Goal: Task Accomplishment & Management: Complete application form

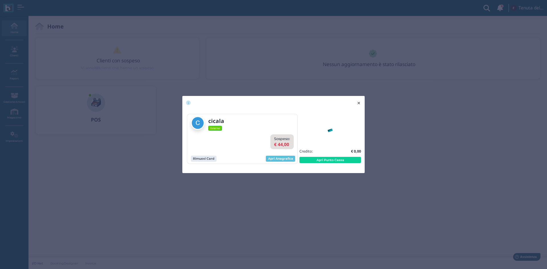
click at [358, 101] on span "×" at bounding box center [359, 102] width 4 height 7
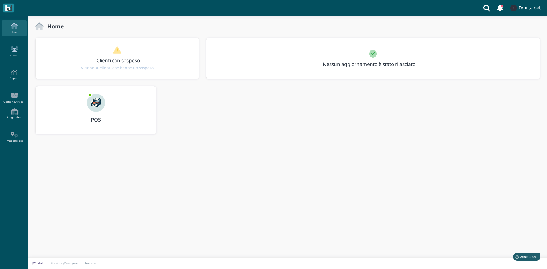
click at [12, 53] on link "Clienti" at bounding box center [14, 52] width 25 height 16
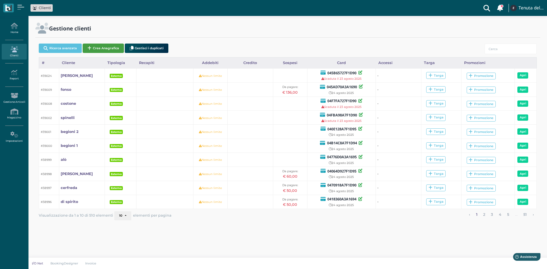
click at [103, 49] on button "Crea Anagrafica" at bounding box center [103, 48] width 41 height 9
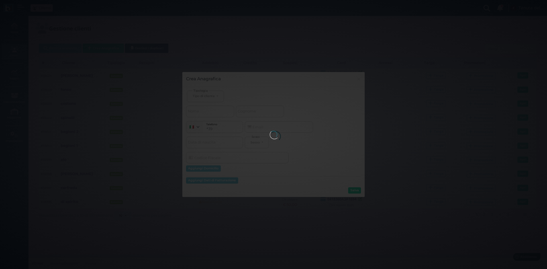
select select
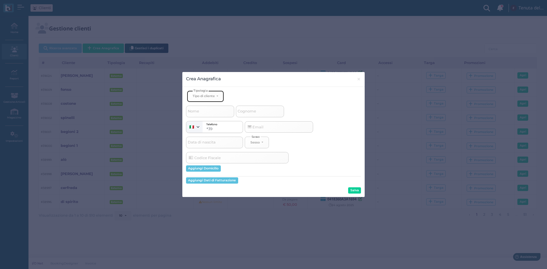
click at [204, 95] on div "Tipo di cliente" at bounding box center [204, 96] width 22 height 4
click at [206, 115] on span "Esterno" at bounding box center [200, 115] width 14 height 5
select select "[object Object]"
select select
click at [205, 114] on input "Nome" at bounding box center [210, 111] width 48 height 11
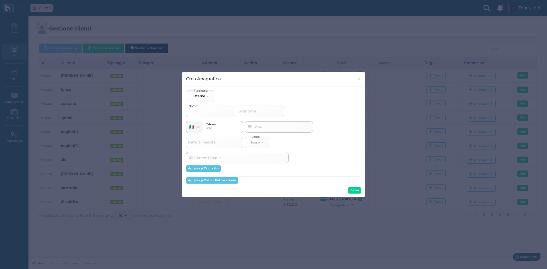
type input "f"
select select
type input "fe"
select select
type input "fer"
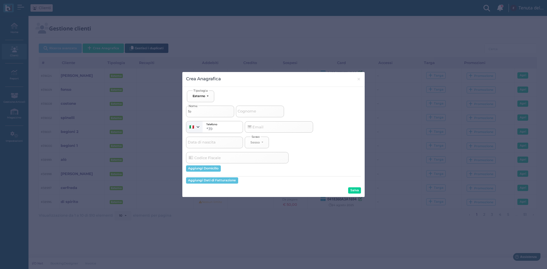
select select
type input "ferr"
select select
type input "ferra"
select select
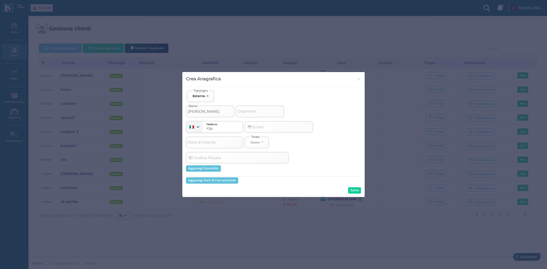
type input "ferrar"
select select
type input "ferrara"
select select
type input "ferrara"
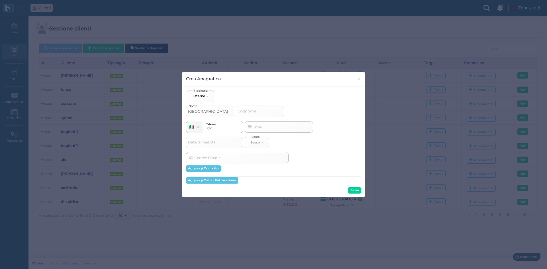
select select
type input "ferrara"
click at [273, 115] on input "Cognome" at bounding box center [260, 111] width 48 height 11
click at [350, 189] on button "Salva" at bounding box center [354, 191] width 13 height 6
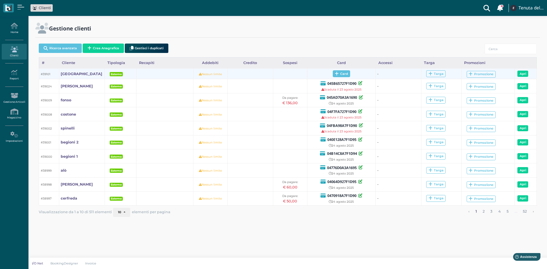
click at [343, 74] on span "Card" at bounding box center [341, 73] width 17 height 7
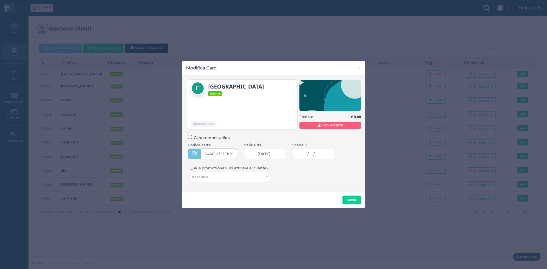
type input "04A616727F1D90"
click at [322, 155] on span "-- / -- / ----" at bounding box center [313, 154] width 18 height 5
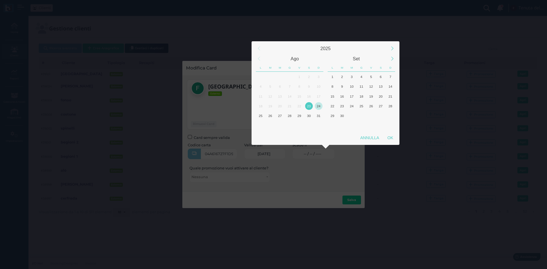
click at [317, 106] on div "24" at bounding box center [319, 106] width 8 height 8
click at [391, 140] on div "OK" at bounding box center [390, 138] width 14 height 10
type input "24/08/2025"
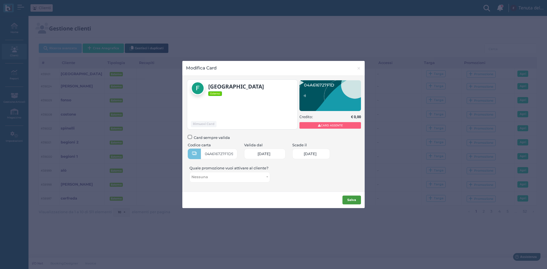
scroll to position [0, 25]
click at [349, 201] on b "Salva" at bounding box center [352, 200] width 9 height 4
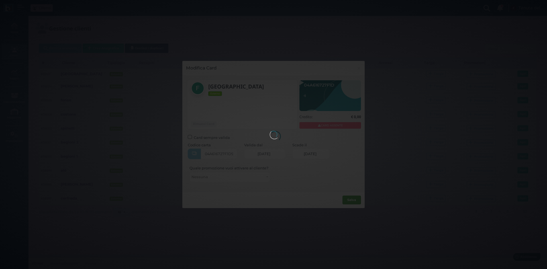
scroll to position [0, 0]
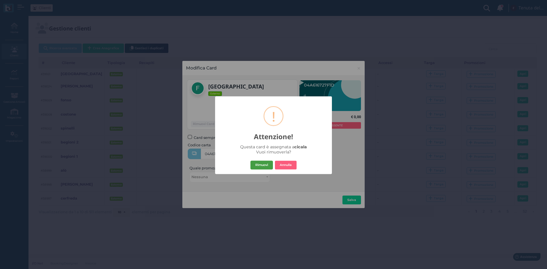
click at [263, 162] on button "Rimuovi" at bounding box center [262, 165] width 23 height 9
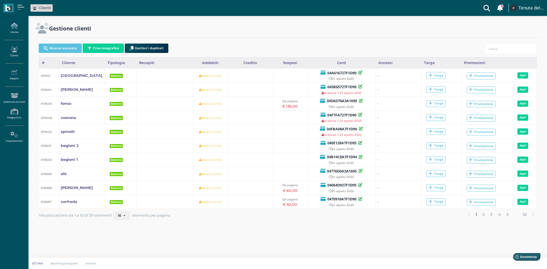
click at [15, 31] on link "Home" at bounding box center [14, 29] width 25 height 16
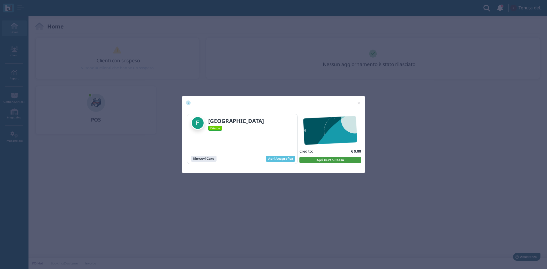
click at [324, 160] on button "Apri Punto Cassa" at bounding box center [331, 160] width 62 height 6
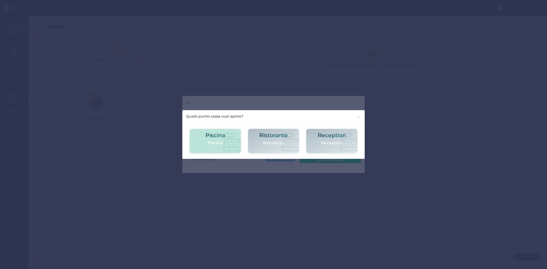
click at [216, 134] on h2 "Piscina" at bounding box center [216, 136] width 20 height 6
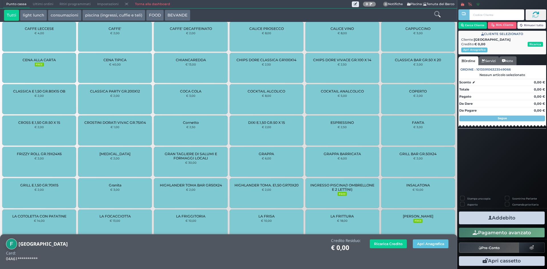
scroll to position [285, 0]
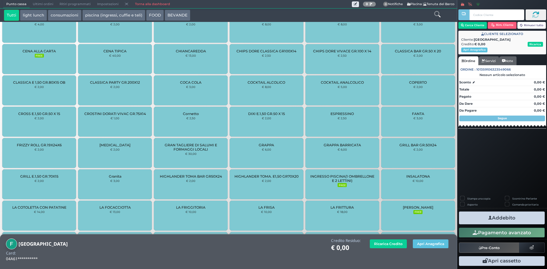
click at [329, 177] on span "INGRESSO PISCINA(1 OMBRELLONE E 2 LETTINI)" at bounding box center [342, 178] width 64 height 9
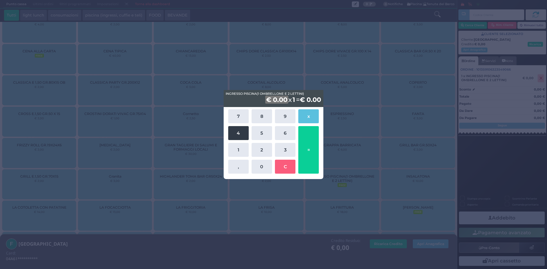
click at [244, 135] on button "4" at bounding box center [238, 133] width 21 height 14
click at [263, 165] on button "0" at bounding box center [262, 167] width 21 height 14
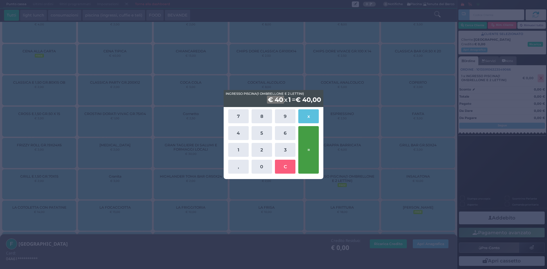
click at [311, 151] on button "=" at bounding box center [308, 150] width 21 height 48
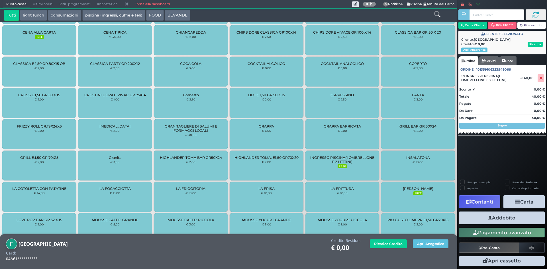
scroll to position [326, 0]
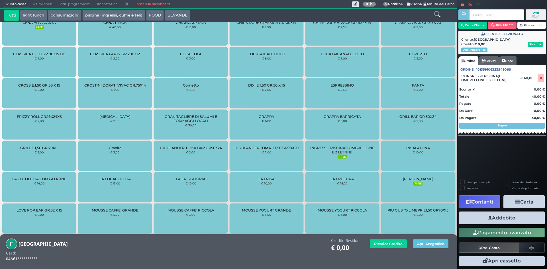
click at [500, 215] on button "Addebito" at bounding box center [502, 218] width 86 height 13
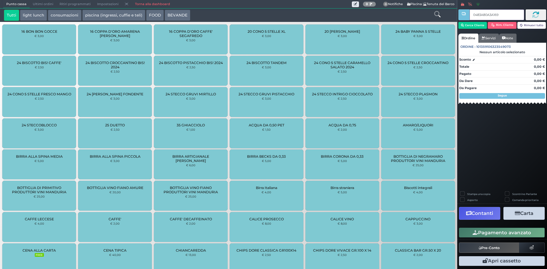
type input "0483A80A3A1691"
click at [484, 16] on input "text" at bounding box center [497, 14] width 54 height 11
paste input "0483A80A3A1691"
type input "0483A80A3A1691"
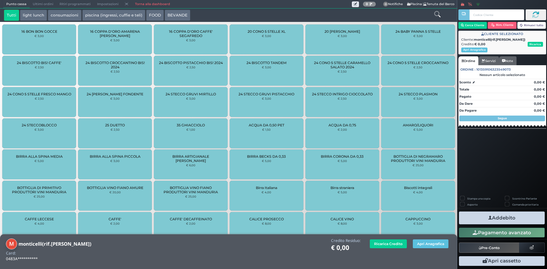
click at [107, 15] on button "piscina (ingressi, cuffie e teli)" at bounding box center [113, 15] width 63 height 11
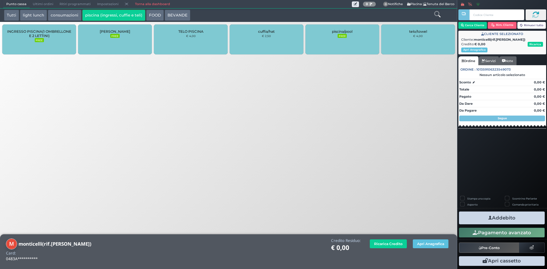
click at [116, 32] on span "[PERSON_NAME]" at bounding box center [115, 31] width 31 height 4
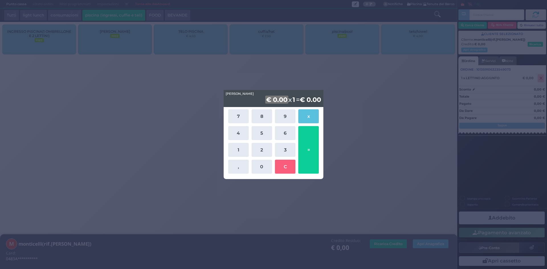
click at [250, 148] on div "7 8 9 x 4 5 6 1 2 3 , 0 C =" at bounding box center [274, 141] width 94 height 67
drag, startPoint x: 245, startPoint y: 150, endPoint x: 256, endPoint y: 162, distance: 17.0
click at [245, 150] on button "1" at bounding box center [238, 150] width 21 height 14
click at [256, 167] on button "0" at bounding box center [262, 167] width 21 height 14
click at [309, 163] on button "=" at bounding box center [308, 150] width 21 height 48
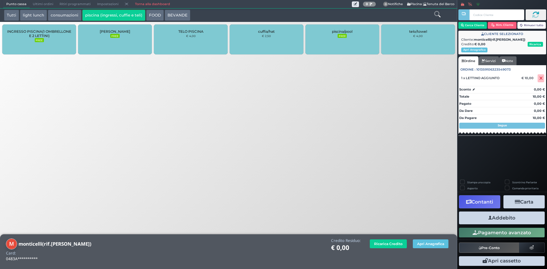
click at [489, 219] on icon "button" at bounding box center [491, 218] width 4 height 6
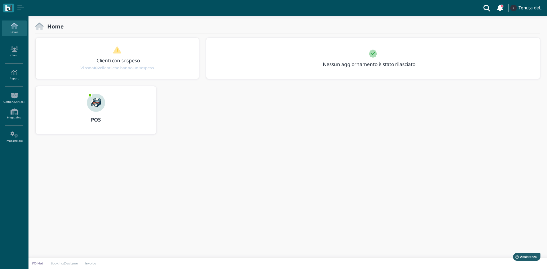
click at [84, 107] on div at bounding box center [95, 99] width 27 height 26
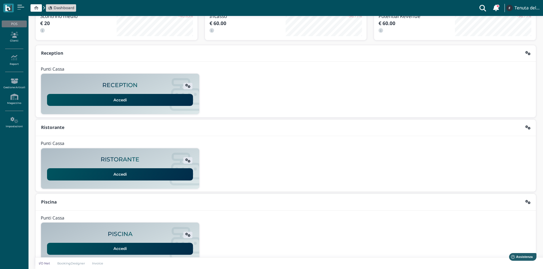
scroll to position [46, 0]
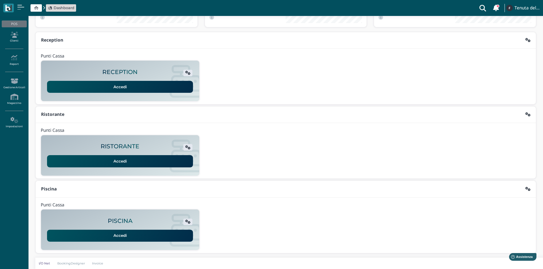
click at [142, 233] on div "PISCINA Accedi" at bounding box center [120, 230] width 155 height 24
click at [142, 234] on link "Accedi" at bounding box center [120, 236] width 146 height 12
click at [12, 42] on link "Clienti" at bounding box center [14, 37] width 25 height 16
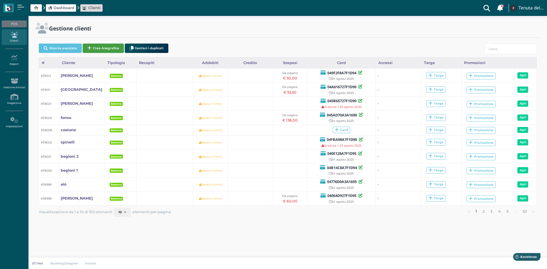
click at [102, 46] on button "Crea Anagrafica" at bounding box center [103, 48] width 41 height 9
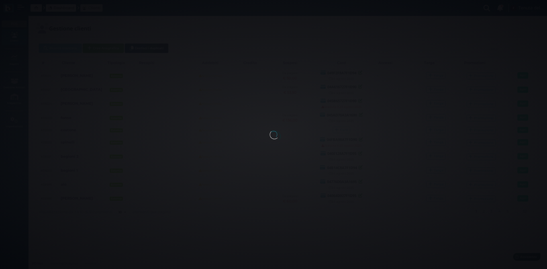
select select
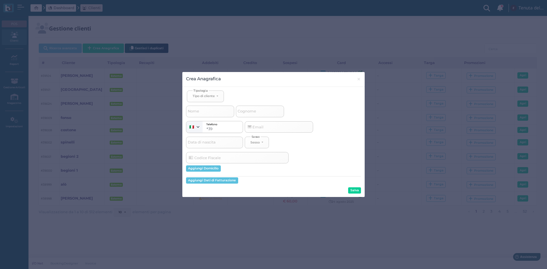
click at [248, 111] on span "Cognome" at bounding box center [247, 111] width 20 height 7
click at [248, 111] on input "Cognome" at bounding box center [260, 111] width 48 height 11
select select
type input "m"
select select
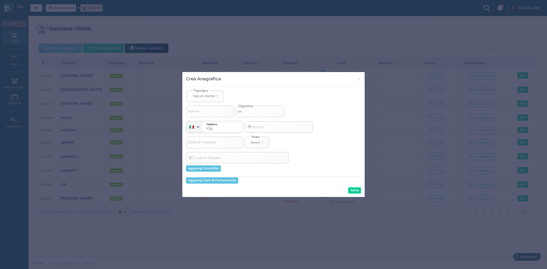
select select
type input "mo"
select select
type input "mon"
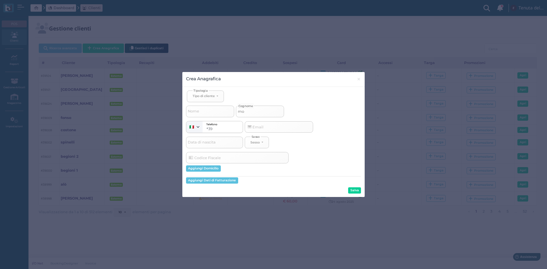
select select
type input "mont"
select select
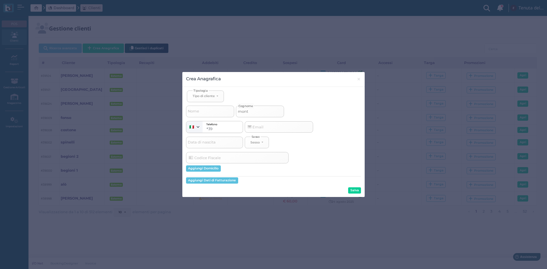
type input "monti"
select select
type input "montic"
select select
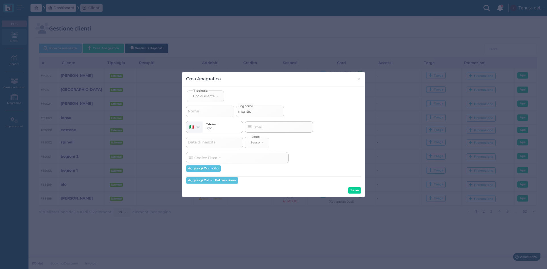
select select
type input "montice"
select select
type input "monticel"
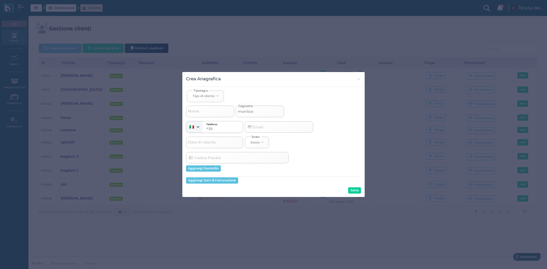
select select
type input "monticell"
select select
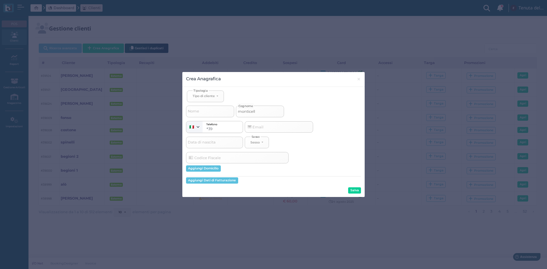
type input "monticelli"
select select
type input "monticelli("
select select
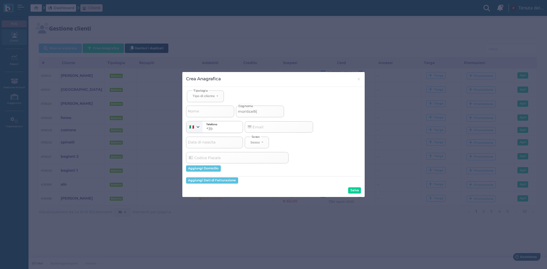
select select
type input "monticelli(c"
select select
type input "monticelli(co"
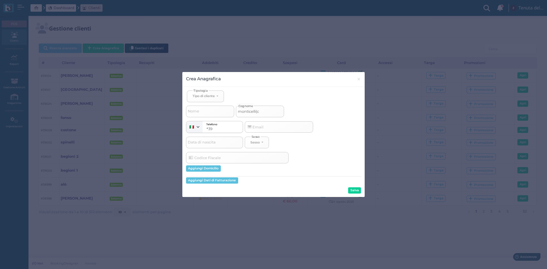
select select
type input "monticelli(c"
select select
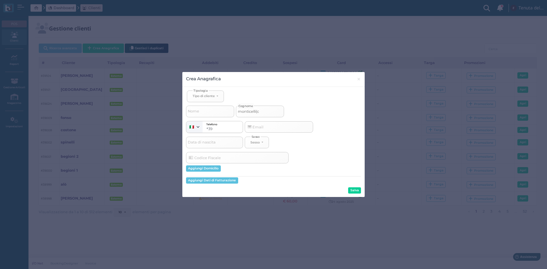
type input "monticelli("
select select
type input "monticelli(r"
select select
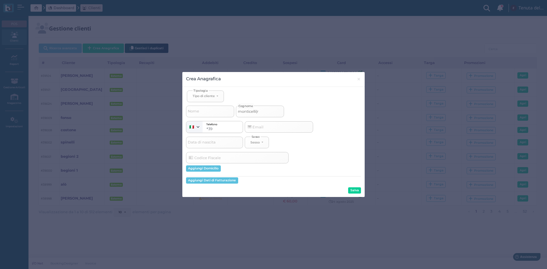
select select
type input "monticelli(ri"
select select
type input "monticelli(rif"
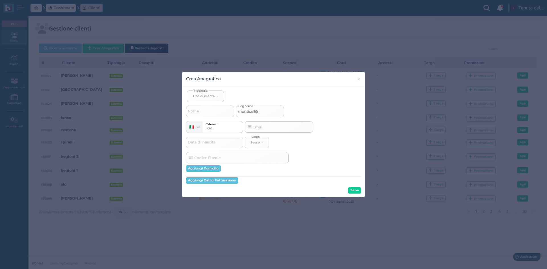
select select
type input "monticelli(rif."
select select
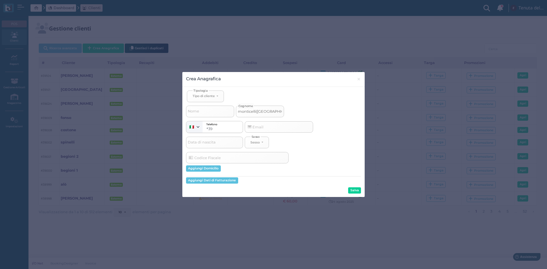
type input "monticelli(rif.c"
select select
type input "monticelli(rif.co"
select select
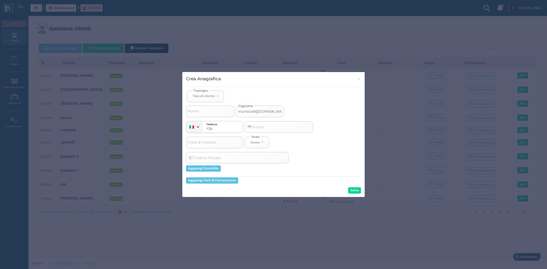
select select
type input "monticelli(rif.col"
select select
type input "monticelli(rif.cole"
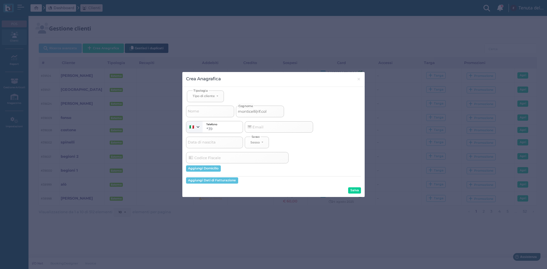
select select
type input "monticelli(rif.colel"
select select
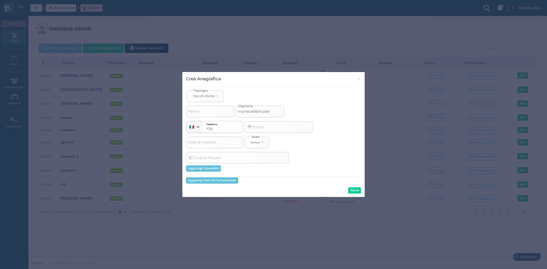
type input "monticelli(rif.colell"
select select
type input "monticelli(rif.colella"
select select
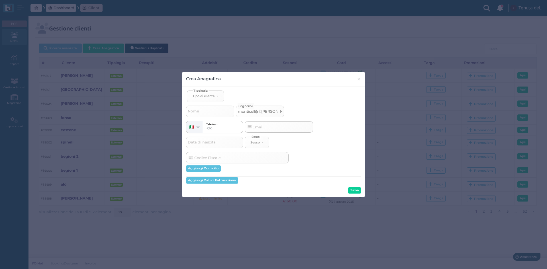
select select
type input "monticelli(rif.colella)"
select select
type input "monticelli(rif.colella)"
click at [218, 99] on button "Tipo di cliente" at bounding box center [205, 97] width 37 height 12
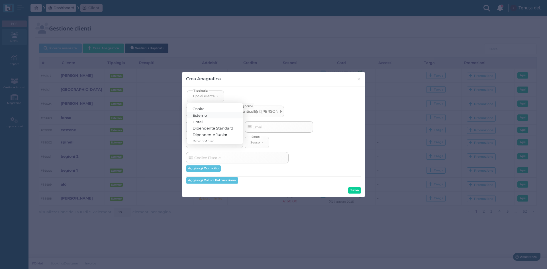
click at [222, 117] on link "Esterno" at bounding box center [215, 115] width 56 height 7
select select "[object Object]"
select select
click at [360, 190] on button "Salva" at bounding box center [354, 191] width 13 height 6
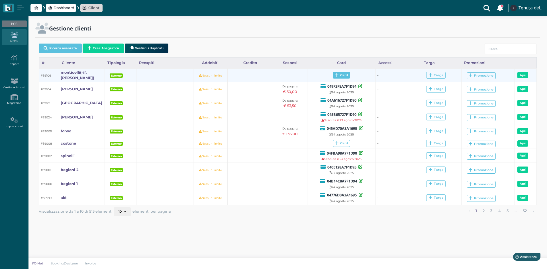
click at [337, 74] on icon at bounding box center [337, 75] width 4 height 4
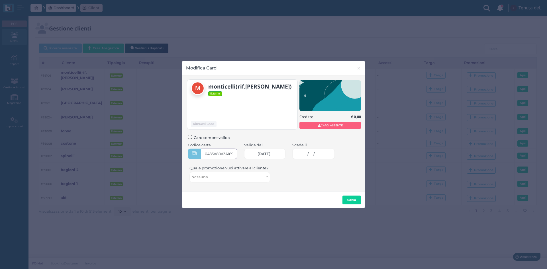
type input "0483A80A3A1691"
click at [321, 155] on span "-- / -- / ----" at bounding box center [313, 154] width 18 height 5
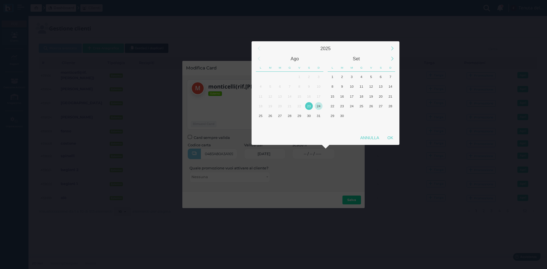
click at [320, 108] on div "24" at bounding box center [319, 106] width 8 height 8
click at [391, 138] on div "OK" at bounding box center [390, 138] width 14 height 10
type input "24/08/2025"
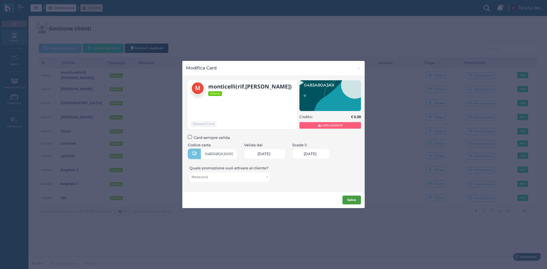
click at [355, 203] on button "Salva" at bounding box center [352, 200] width 19 height 9
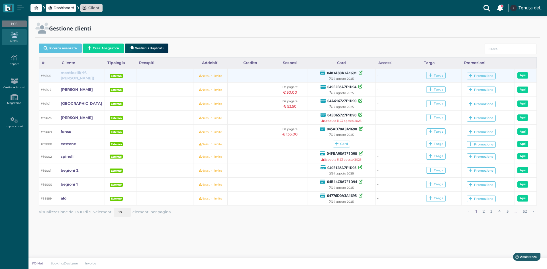
click at [89, 75] on b "monticelli(rif.[PERSON_NAME])" at bounding box center [78, 76] width 34 height 10
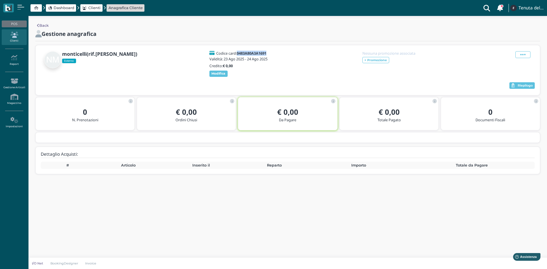
drag, startPoint x: 270, startPoint y: 53, endPoint x: 238, endPoint y: 54, distance: 31.4
click at [238, 54] on div "Codice card: 0483A80A3A1691" at bounding box center [240, 53] width 62 height 4
copy b "0483A80A3A1691"
click at [19, 37] on icon at bounding box center [14, 35] width 25 height 6
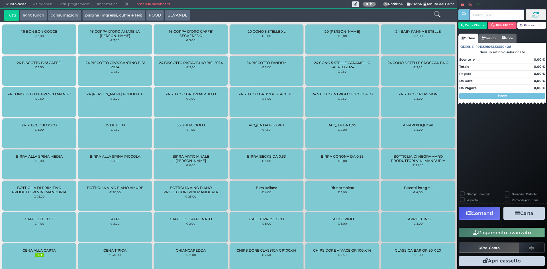
click at [483, 12] on input "text" at bounding box center [497, 14] width 54 height 11
paste input "04064D927F1D95"
type input "04064D927F1D95"
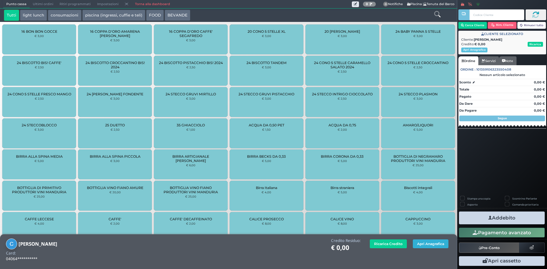
click at [435, 245] on button "Apri Anagrafica" at bounding box center [431, 244] width 36 height 9
click at [439, 245] on button "Apri Anagrafica" at bounding box center [431, 244] width 36 height 9
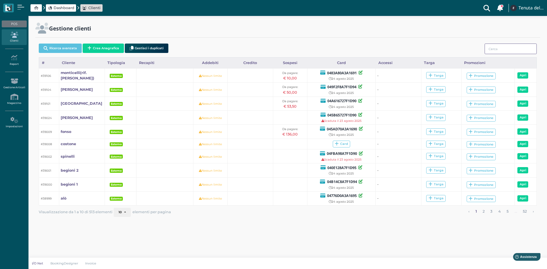
click at [493, 49] on input "search" at bounding box center [511, 49] width 52 height 11
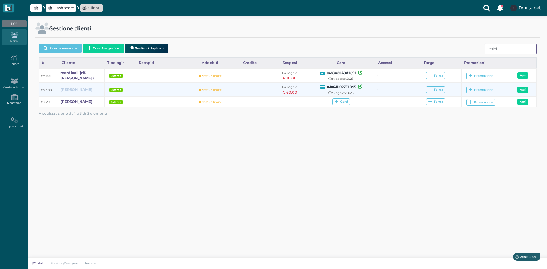
type input "colel"
click at [66, 89] on b "[PERSON_NAME]" at bounding box center [76, 90] width 32 height 4
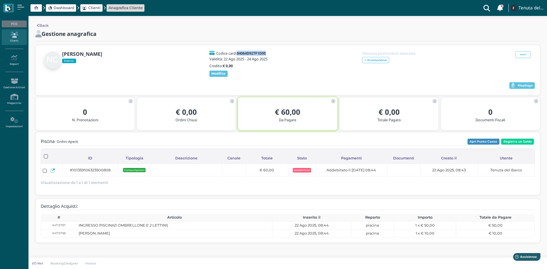
drag, startPoint x: 269, startPoint y: 51, endPoint x: 238, endPoint y: 53, distance: 31.7
click at [238, 53] on div "Codice card: 04064D927F1D95" at bounding box center [240, 53] width 62 height 4
copy h5 "04064D927F1D95"
click at [519, 145] on button "Registra un Saldo" at bounding box center [517, 142] width 33 height 6
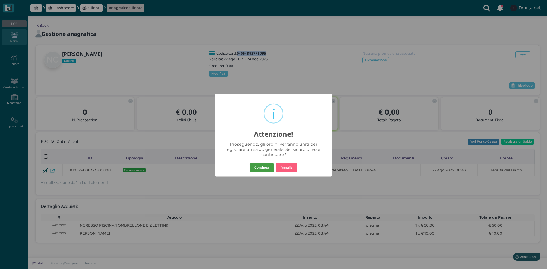
click at [261, 168] on button "Continua" at bounding box center [262, 167] width 24 height 9
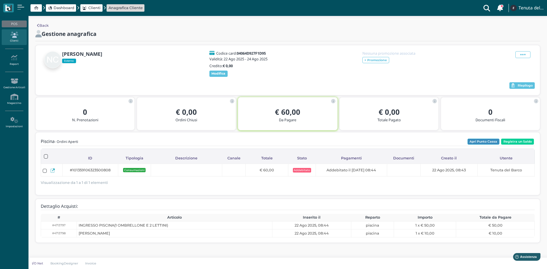
click at [491, 145] on button "Apri Punto Cassa" at bounding box center [484, 142] width 32 height 6
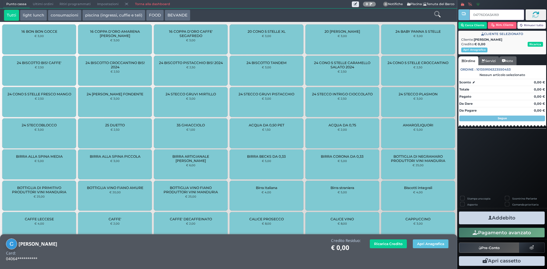
type input "04776D0A3A1695"
click at [423, 244] on button "Apri Anagrafica" at bounding box center [431, 244] width 36 height 9
click at [422, 244] on button "Apri Anagrafica" at bounding box center [431, 244] width 36 height 9
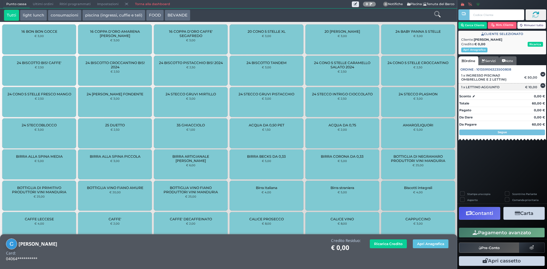
click at [541, 86] on icon at bounding box center [543, 86] width 5 height 0
click at [544, 82] on icon at bounding box center [543, 82] width 5 height 0
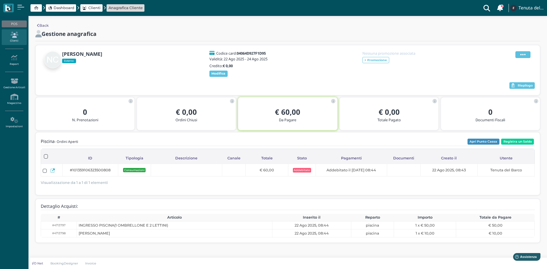
click at [519, 55] on span at bounding box center [523, 54] width 15 height 7
click at [516, 62] on div "Modifica" at bounding box center [509, 61] width 32 height 5
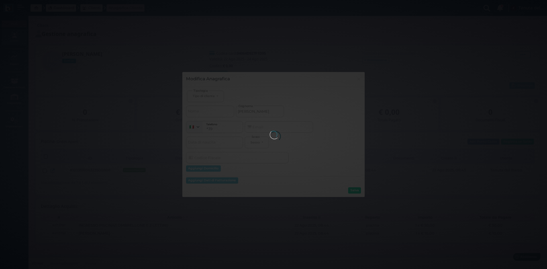
select select
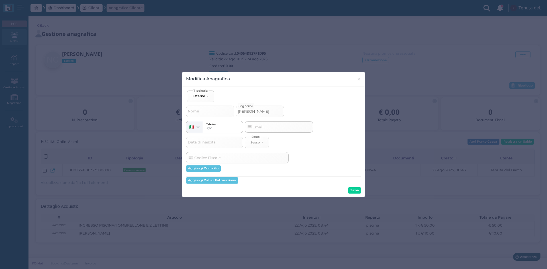
click at [454, 78] on div "Modifica Anagrafica × close Ospite Esterno Hotel Dipendente Standard Dipendente…" at bounding box center [273, 134] width 547 height 269
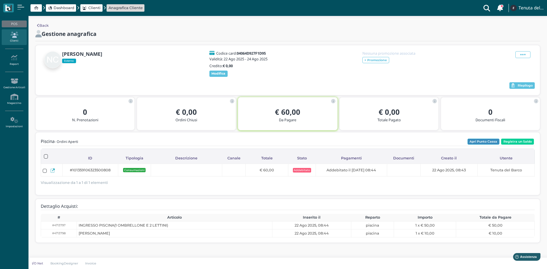
click at [480, 145] on button "Apri Punto Cassa" at bounding box center [484, 142] width 32 height 6
click at [12, 39] on link "Clienti" at bounding box center [14, 37] width 25 height 16
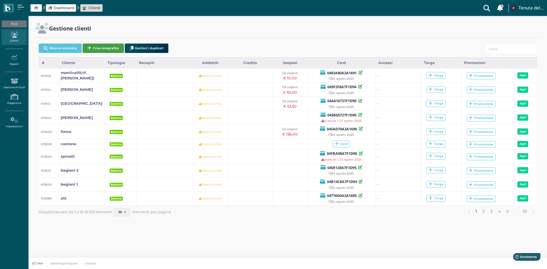
click at [104, 46] on button "Crea Anagrafica" at bounding box center [103, 48] width 41 height 9
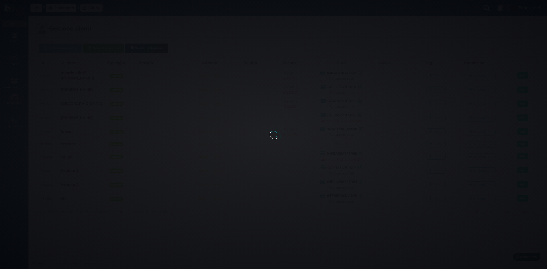
select select
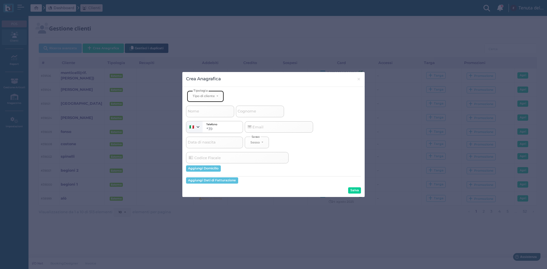
click at [198, 94] on button "Tipo di cliente" at bounding box center [205, 97] width 37 height 12
click at [206, 113] on span "Esterno" at bounding box center [200, 115] width 14 height 5
select select "[object Object]"
select select
click at [260, 127] on div "Email" at bounding box center [255, 127] width 17 height 5
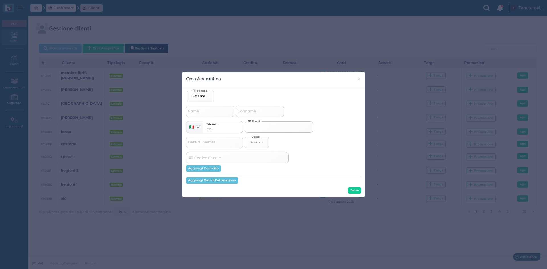
click at [260, 127] on input "Email" at bounding box center [279, 126] width 68 height 11
type input "s"
select select
type input "sa"
select select
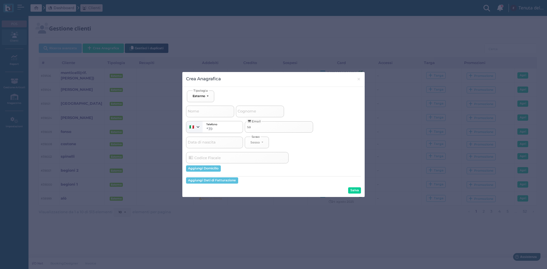
type input "sab"
select select
type input "saba"
select select
type input "sabat"
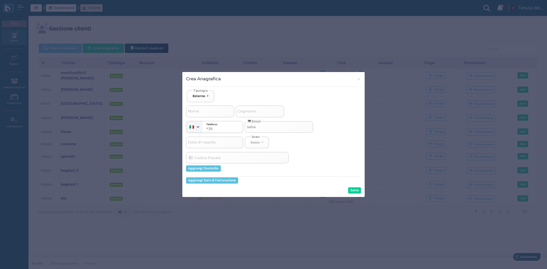
select select
type input "sabate"
select select
type input "sabatel"
select select
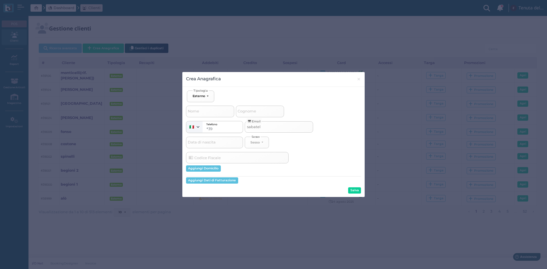
type input "sabatell"
select select
type input "[PERSON_NAME]"
select select
type input "[PERSON_NAME]"
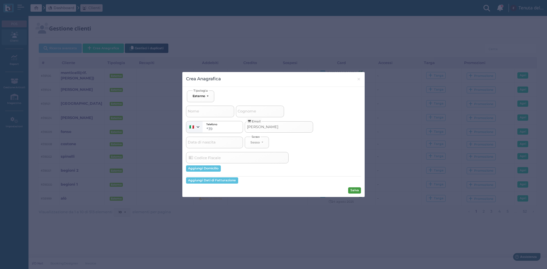
click at [355, 190] on button "Salva" at bounding box center [354, 191] width 13 height 6
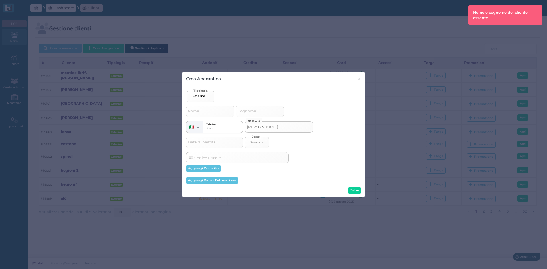
drag, startPoint x: 267, startPoint y: 125, endPoint x: 246, endPoint y: 126, distance: 20.8
click at [246, 126] on input "[PERSON_NAME]" at bounding box center [279, 126] width 68 height 11
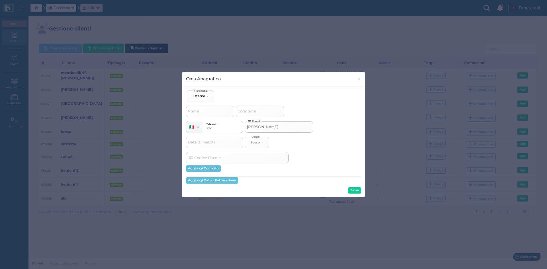
select select
click at [245, 109] on span "Cognome" at bounding box center [247, 111] width 20 height 7
click at [245, 109] on input "Cognome" at bounding box center [260, 111] width 48 height 11
paste input "[PERSON_NAME]"
type input "[PERSON_NAME]"
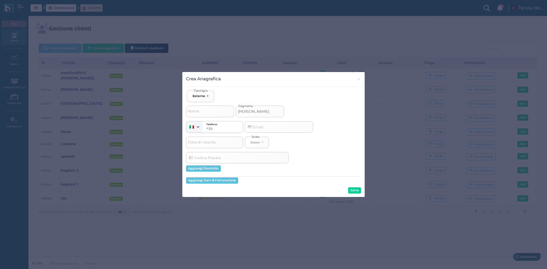
select select
type input "[PERSON_NAME]"
click at [358, 191] on button "Salva" at bounding box center [354, 191] width 13 height 6
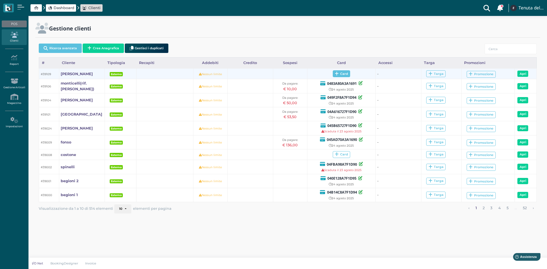
click at [343, 76] on span "Card" at bounding box center [341, 73] width 17 height 7
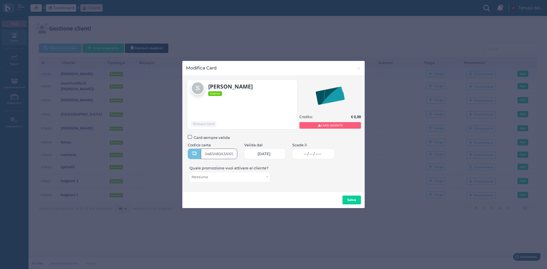
type input "0483A80A3A1691"
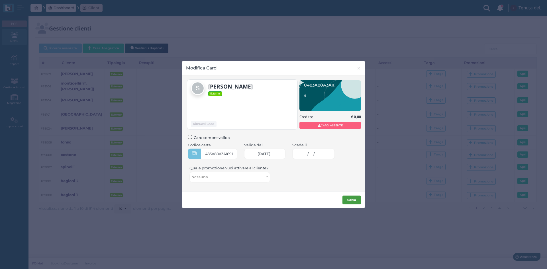
click at [351, 201] on b "Salva" at bounding box center [352, 200] width 9 height 4
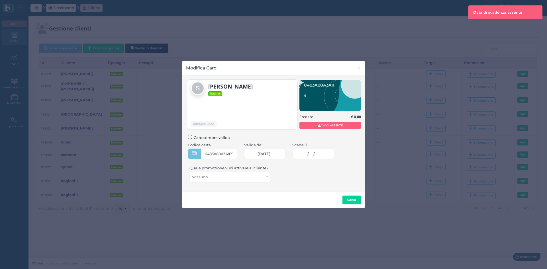
click at [322, 155] on span "-- / -- / ----" at bounding box center [313, 154] width 18 height 5
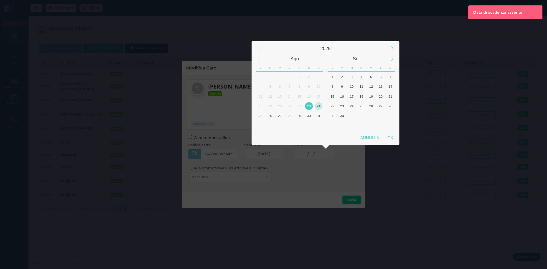
click at [320, 109] on div "24" at bounding box center [319, 106] width 8 height 8
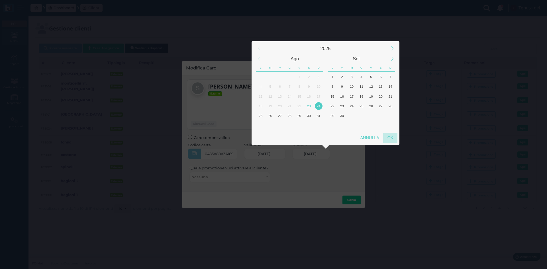
click at [395, 137] on div "OK" at bounding box center [390, 138] width 14 height 10
type input "24/08/2025"
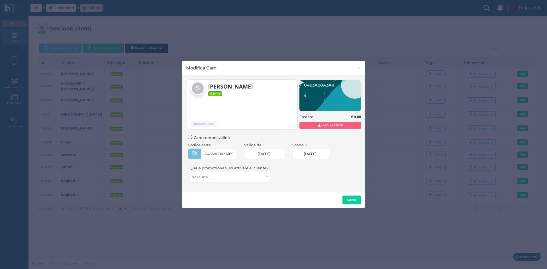
scroll to position [0, 25]
click at [354, 199] on b "Salva" at bounding box center [352, 200] width 9 height 4
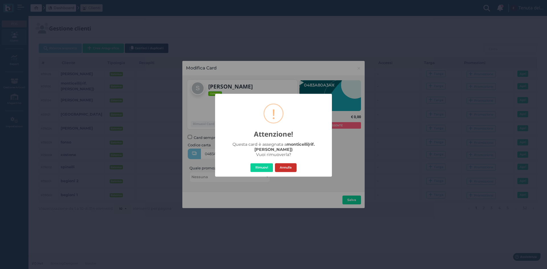
click at [284, 165] on button "Annulla" at bounding box center [286, 167] width 22 height 9
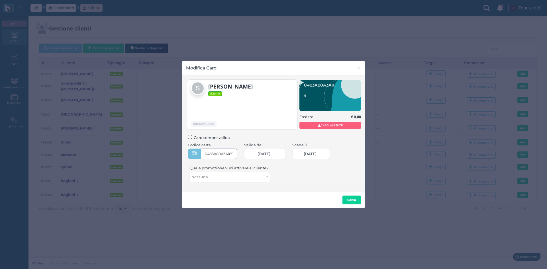
click at [231, 153] on input "0483A80A3A1691" at bounding box center [219, 154] width 36 height 11
click at [230, 153] on input "0483A80A3A1691" at bounding box center [219, 154] width 36 height 11
type input "041950727F1D91"
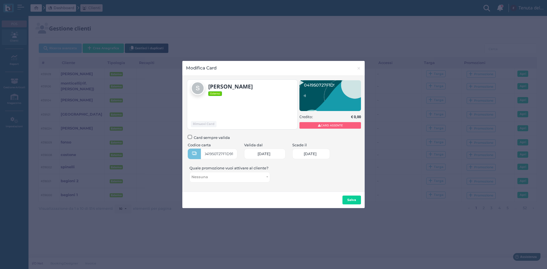
click at [348, 196] on button "Salva" at bounding box center [352, 200] width 19 height 9
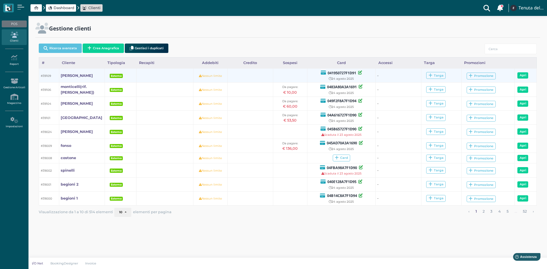
click at [69, 72] on td "[PERSON_NAME]" at bounding box center [82, 76] width 46 height 14
click at [68, 75] on b "[PERSON_NAME]" at bounding box center [77, 76] width 32 height 4
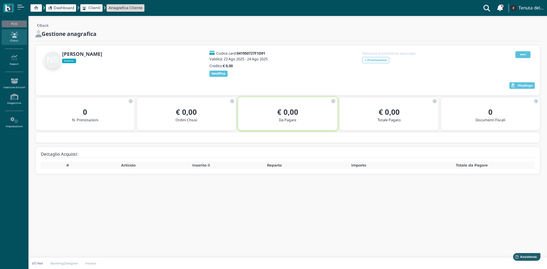
click at [517, 55] on span at bounding box center [523, 54] width 15 height 7
click at [507, 59] on span "Modifica" at bounding box center [506, 61] width 16 height 5
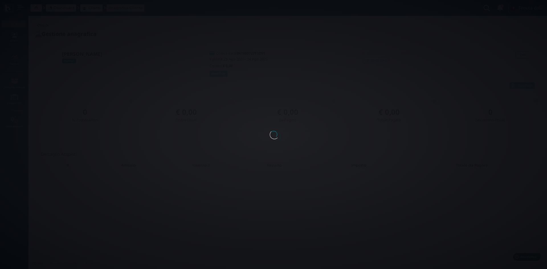
select select
type input "[PERSON_NAME]"
select select
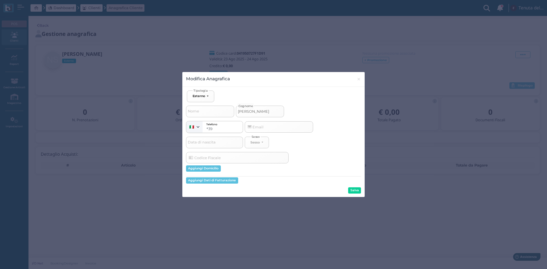
click at [259, 111] on input "[PERSON_NAME]" at bounding box center [260, 111] width 48 height 11
type input "[PERSON_NAME]("
select select
type input "[PERSON_NAME]()"
select select
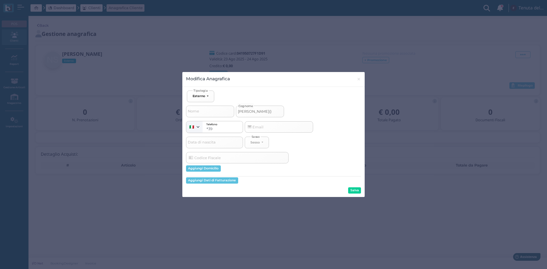
type input "[PERSON_NAME](r)"
select select
type input "[PERSON_NAME](ri)"
select select
type input "[PERSON_NAME]([GEOGRAPHIC_DATA])"
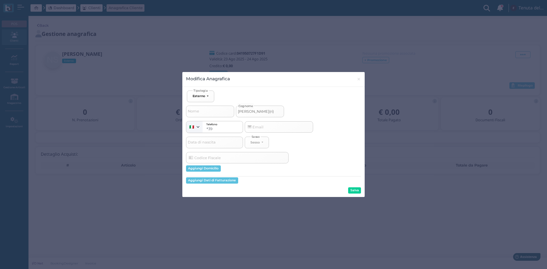
select select
type input "sabatelli(rif.)"
select select
type input "sabatelli(rif.a)"
select select
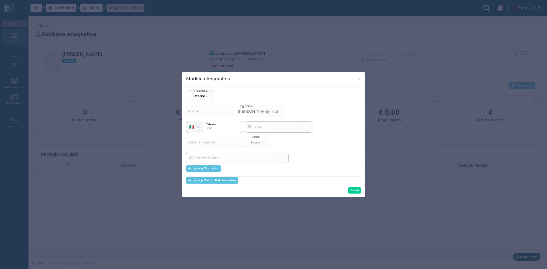
type input "sabatelli(rif.al)"
select select
type input "sabatelli(rif.alo)"
select select
type input "sabatelli(rif.alo)"
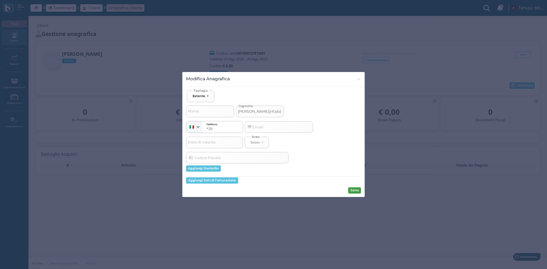
click at [355, 190] on button "Salva" at bounding box center [354, 191] width 13 height 6
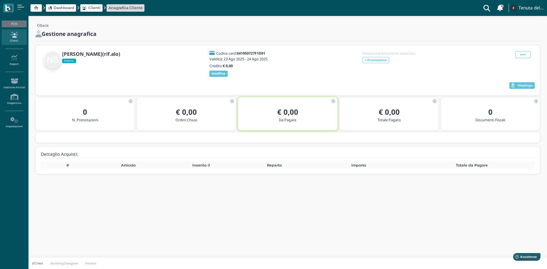
click at [226, 9] on div "Dashboard Clienti Anagrafica Cliente Clienti con sospeso Vi sono 105 clienti ch…" at bounding box center [273, 8] width 541 height 16
click at [525, 57] on icon at bounding box center [523, 55] width 5 height 6
click at [511, 87] on span "Elimina" at bounding box center [504, 85] width 15 height 5
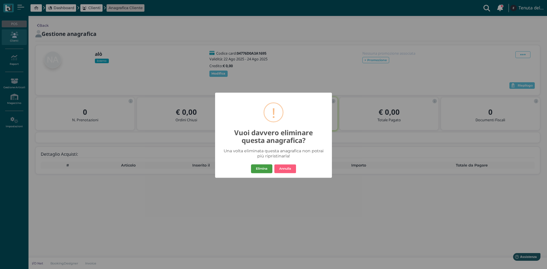
click at [259, 168] on button "Elimina" at bounding box center [261, 168] width 21 height 9
